Goal: Task Accomplishment & Management: Use online tool/utility

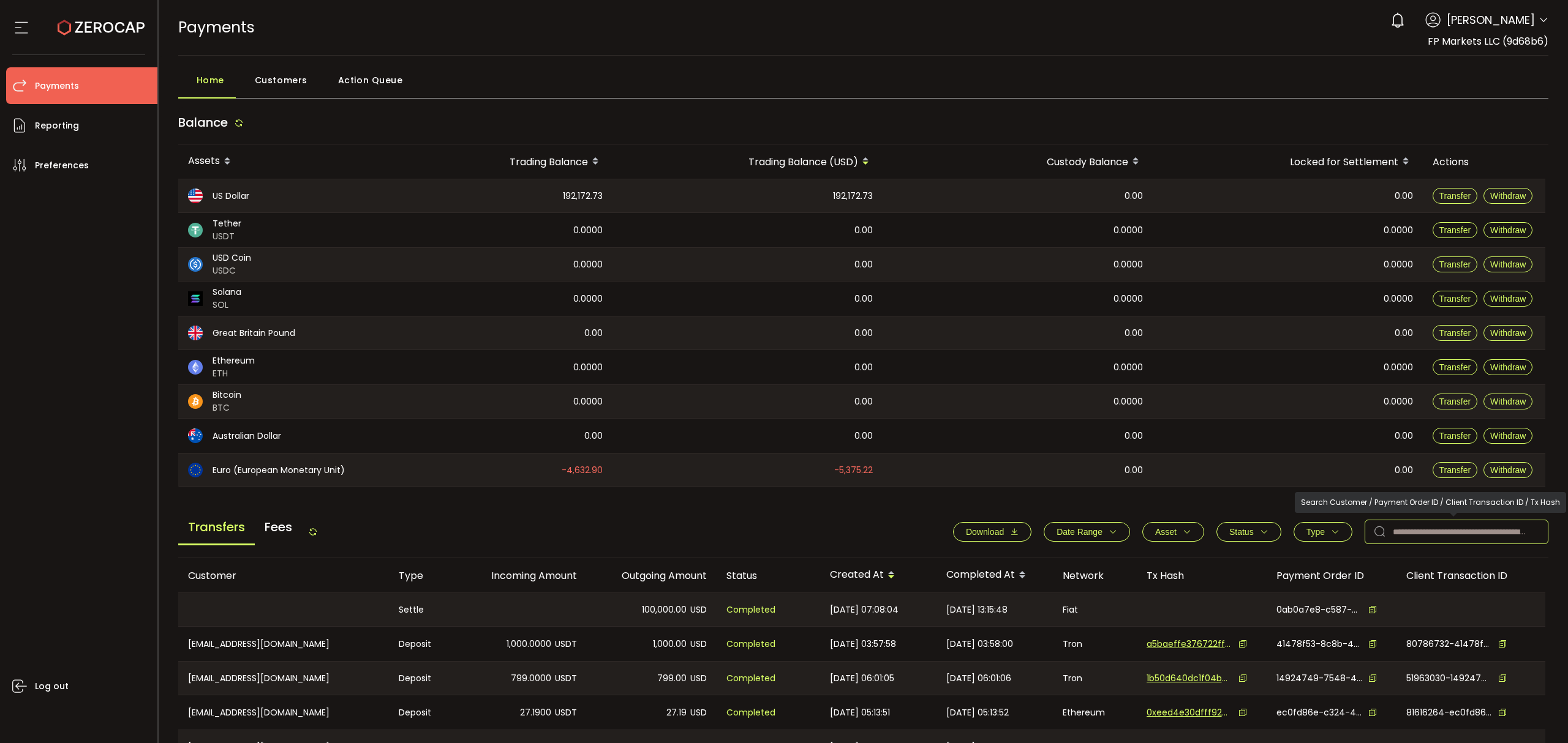
click at [1455, 534] on input "text" at bounding box center [1456, 532] width 184 height 24
paste input "**********"
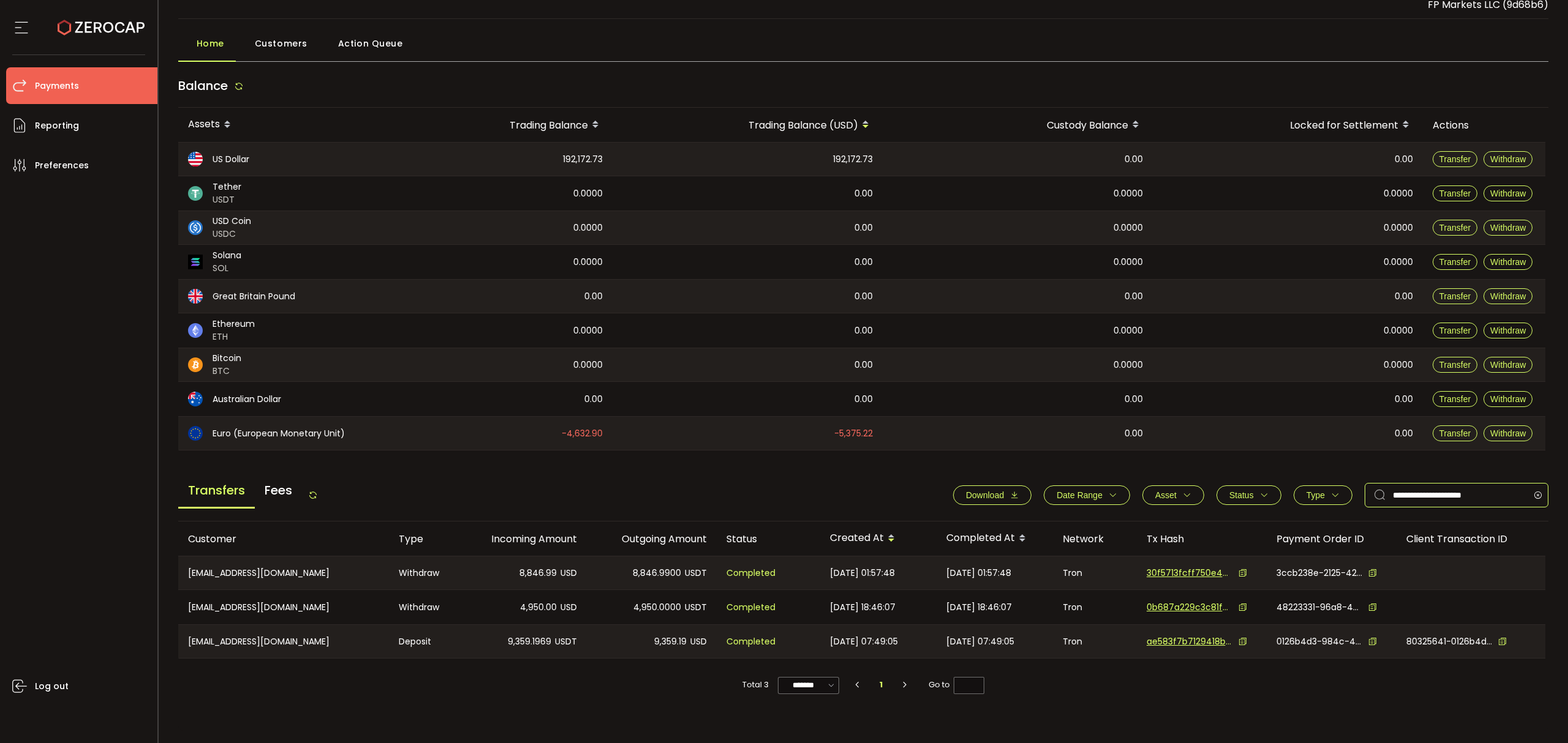
scroll to position [37, 0]
type input "**********"
